Goal: Navigation & Orientation: Find specific page/section

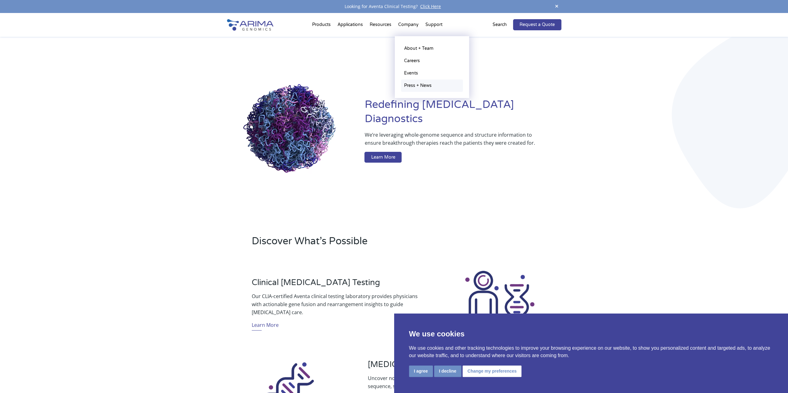
click at [421, 88] on link "Press + News" at bounding box center [432, 86] width 62 height 12
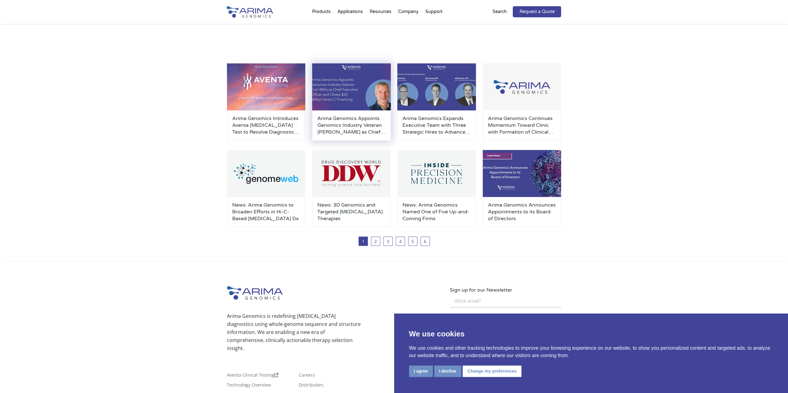
scroll to position [124, 0]
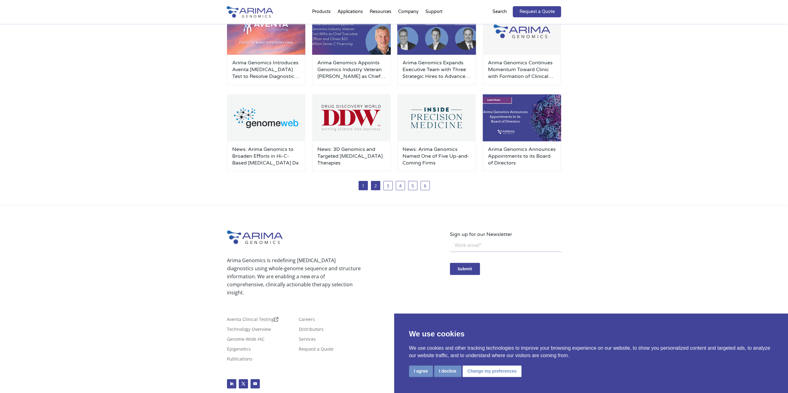
click at [377, 188] on link "2" at bounding box center [375, 185] width 9 height 9
